Goal: Navigation & Orientation: Understand site structure

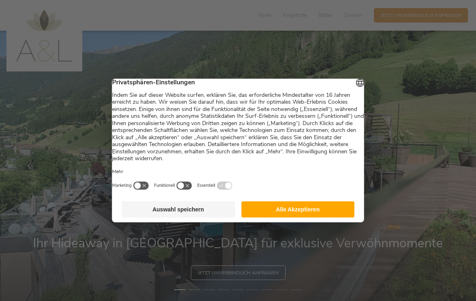
click at [301, 214] on button "Alle Akzeptieren" at bounding box center [297, 209] width 113 height 16
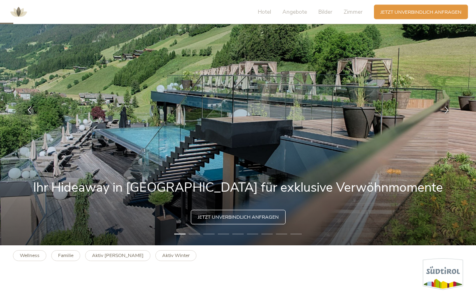
scroll to position [56, 0]
click at [440, 118] on div at bounding box center [446, 110] width 20 height 20
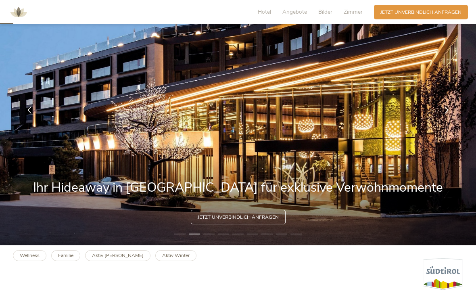
click at [444, 114] on icon at bounding box center [446, 109] width 7 height 7
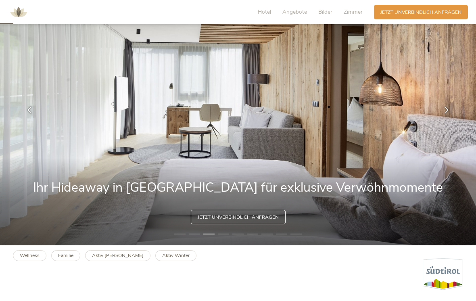
click at [443, 114] on icon at bounding box center [446, 109] width 7 height 7
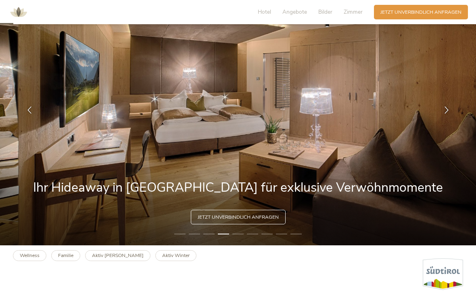
click at [447, 114] on icon at bounding box center [446, 109] width 7 height 7
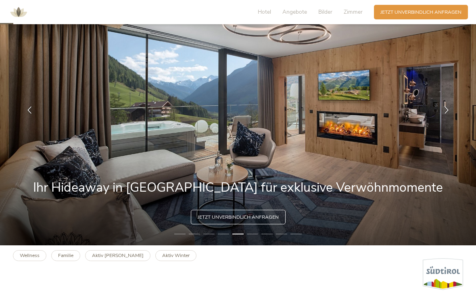
click at [445, 114] on icon at bounding box center [446, 109] width 7 height 7
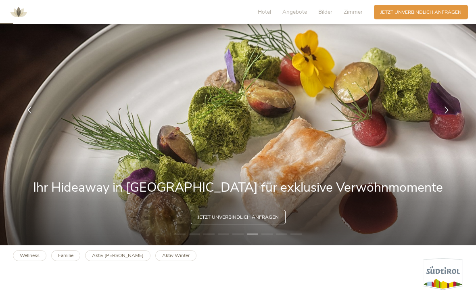
click at [443, 114] on icon at bounding box center [446, 109] width 7 height 7
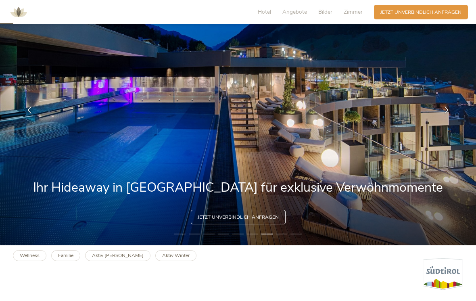
click at [444, 114] on icon at bounding box center [446, 109] width 7 height 7
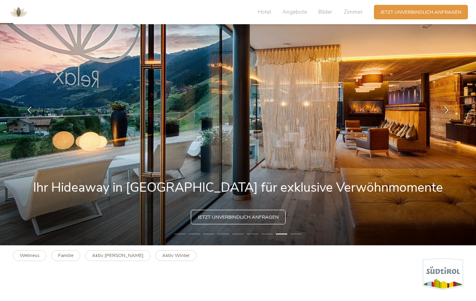
click at [443, 114] on icon at bounding box center [446, 109] width 7 height 7
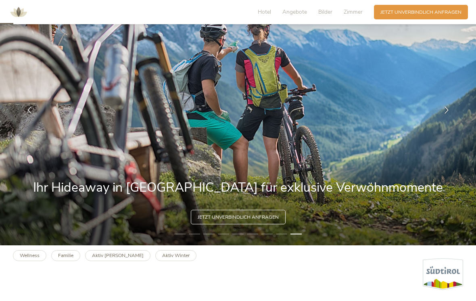
click at [442, 113] on div at bounding box center [446, 110] width 20 height 20
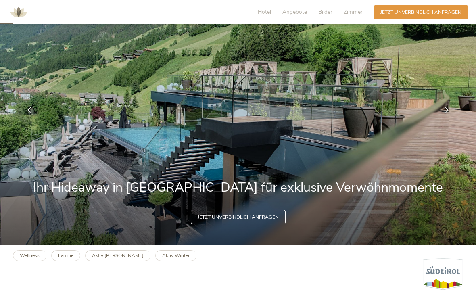
click at [444, 113] on icon at bounding box center [446, 109] width 7 height 7
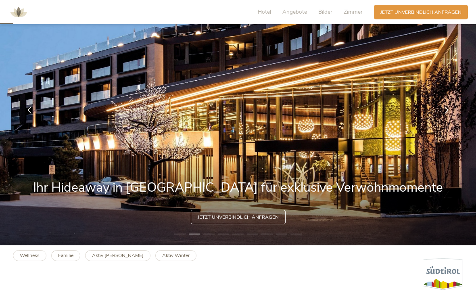
click at [445, 112] on icon at bounding box center [446, 109] width 7 height 7
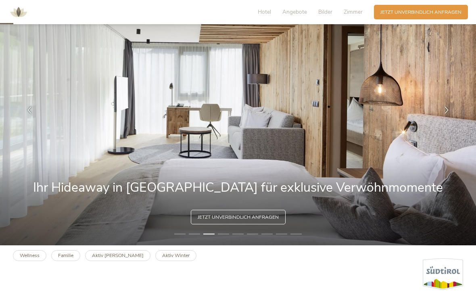
click at [441, 113] on div at bounding box center [446, 110] width 20 height 20
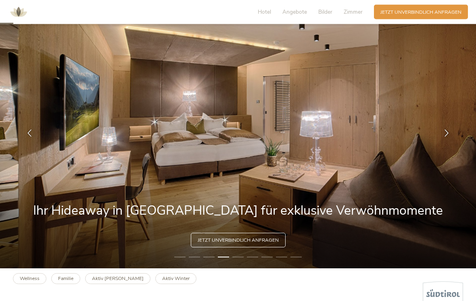
scroll to position [0, 0]
